Goal: Task Accomplishment & Management: Manage account settings

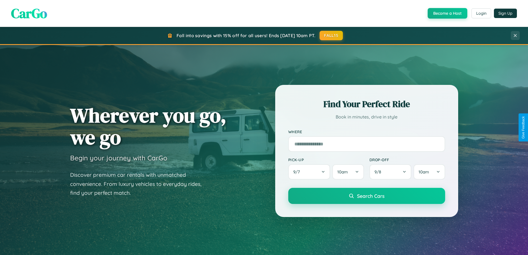
scroll to position [381, 0]
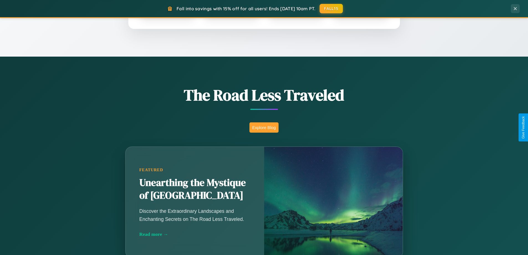
click at [264, 127] on button "Explore Blog" at bounding box center [263, 127] width 29 height 10
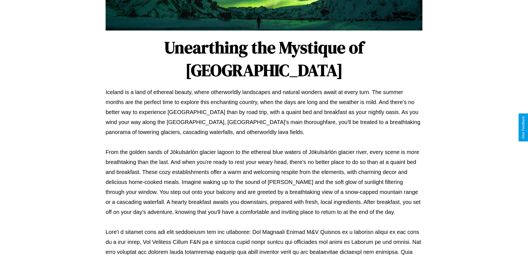
scroll to position [179, 0]
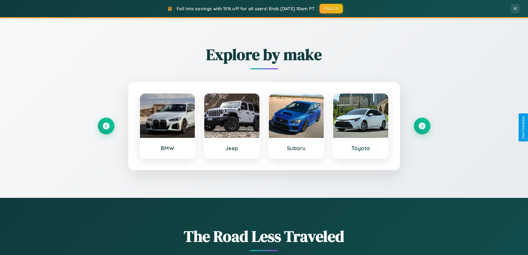
scroll to position [239, 0]
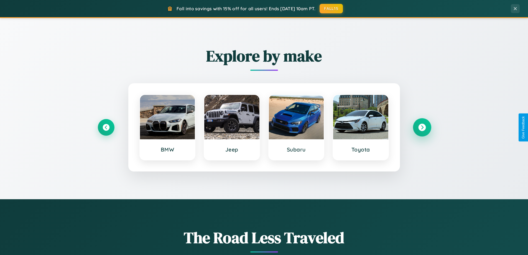
click at [422, 127] on icon at bounding box center [421, 127] width 7 height 7
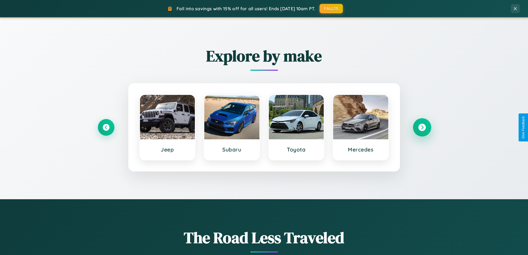
click at [422, 127] on icon at bounding box center [421, 127] width 7 height 7
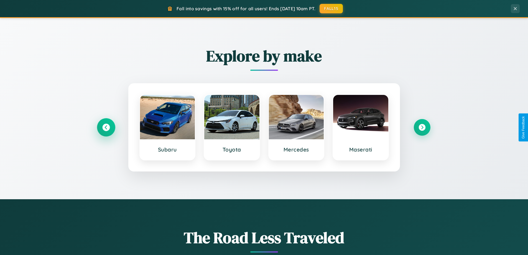
click at [106, 127] on icon at bounding box center [105, 127] width 7 height 7
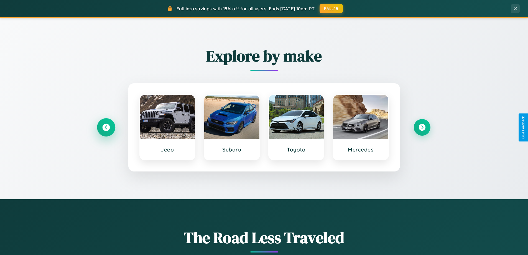
click at [106, 127] on icon at bounding box center [105, 127] width 7 height 7
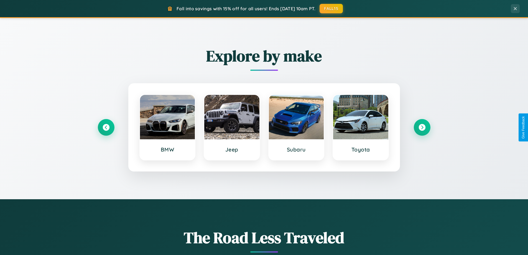
scroll to position [0, 0]
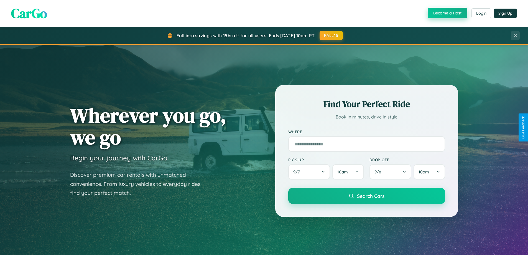
click at [447, 13] on button "Become a Host" at bounding box center [448, 13] width 40 height 11
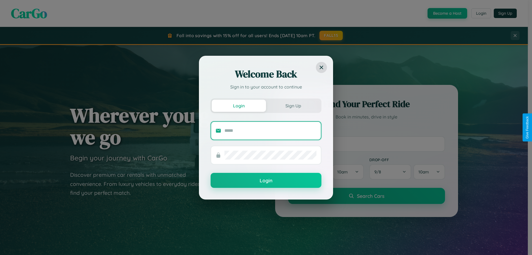
click at [270, 130] on input "text" at bounding box center [270, 130] width 92 height 9
type input "**********"
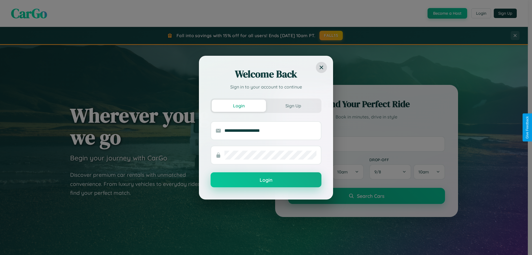
click at [266, 180] on button "Login" at bounding box center [266, 179] width 111 height 15
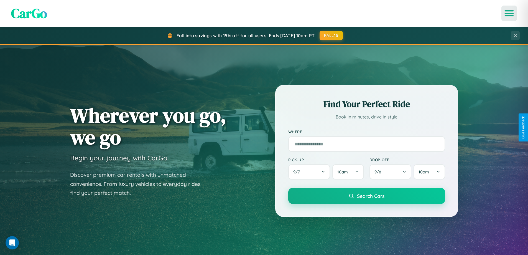
click at [509, 13] on icon "Open menu" at bounding box center [509, 13] width 8 height 5
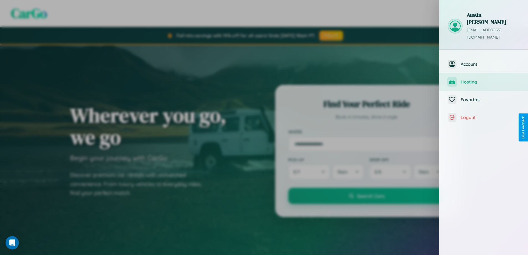
click at [483, 79] on span "Hosting" at bounding box center [489, 82] width 59 height 6
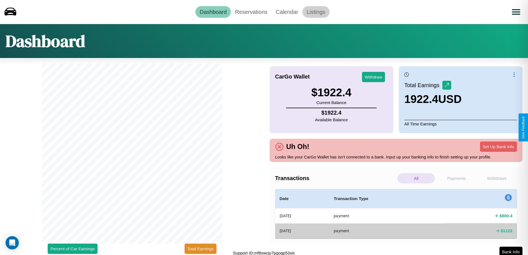
click at [316, 12] on link "Listings" at bounding box center [315, 12] width 27 height 12
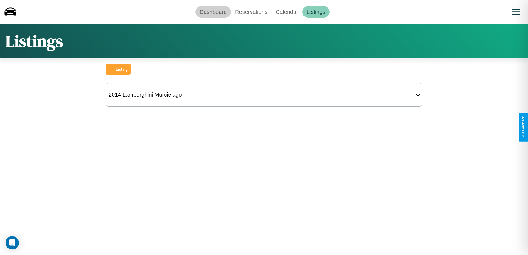
click at [213, 12] on link "Dashboard" at bounding box center [212, 12] width 35 height 12
